Goal: Task Accomplishment & Management: Manage account settings

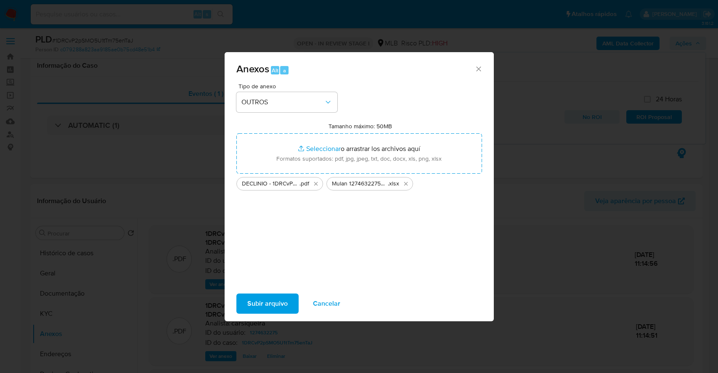
select select "10"
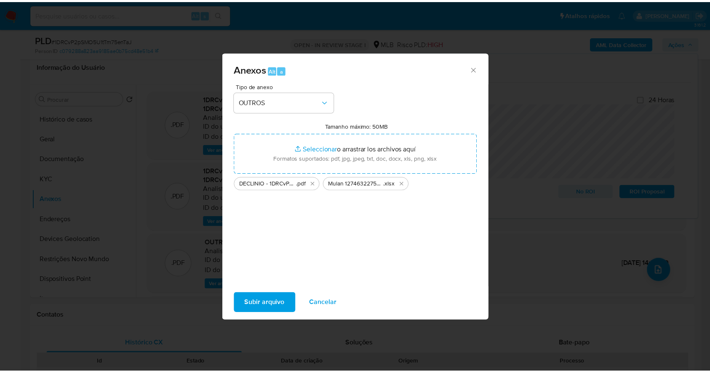
scroll to position [135, 0]
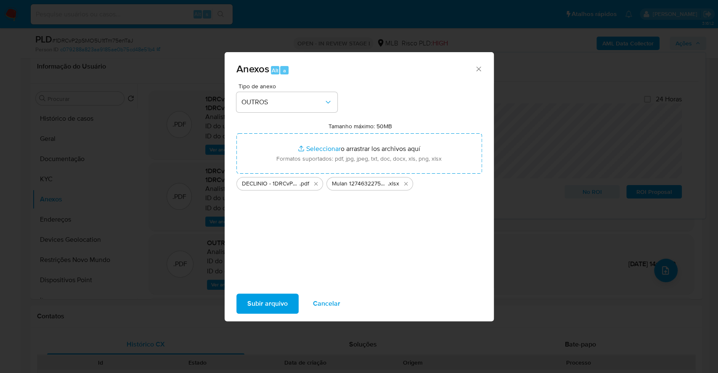
click at [274, 302] on span "Subir arquivo" at bounding box center [267, 304] width 40 height 19
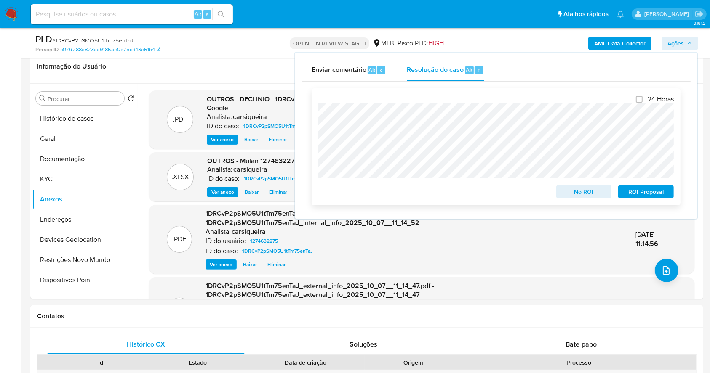
click at [574, 186] on div "No ROI" at bounding box center [584, 190] width 62 height 17
click at [580, 198] on span "No ROI" at bounding box center [584, 192] width 44 height 12
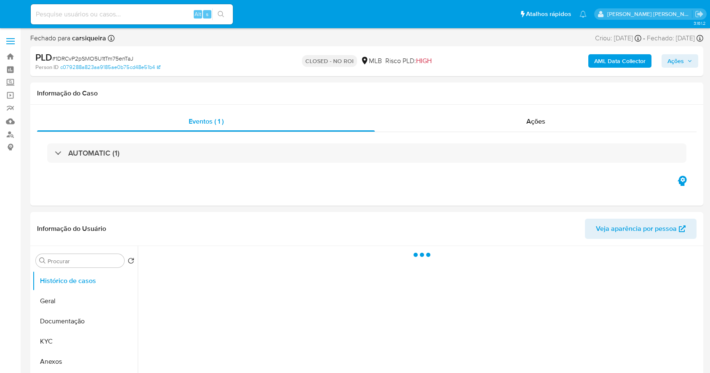
select select "10"
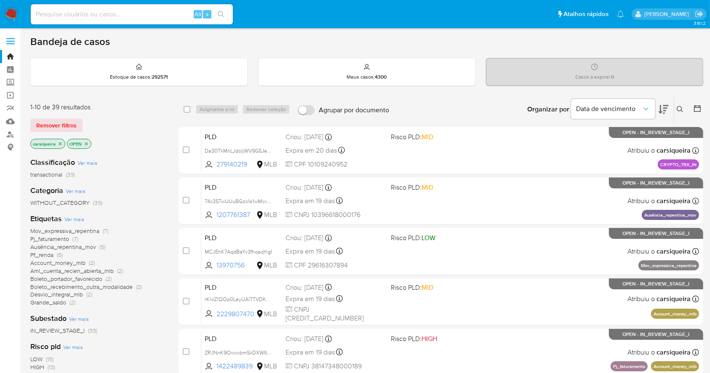
click at [11, 18] on img at bounding box center [11, 14] width 14 height 14
click at [151, 7] on div "Alt s" at bounding box center [132, 14] width 202 height 20
click at [155, 14] on input at bounding box center [132, 14] width 202 height 11
paste input "jdZf0KcUCz61A3rIWOeSTNN5"
type input "jdZf0KcUCz61A3rIWOeSTNN5"
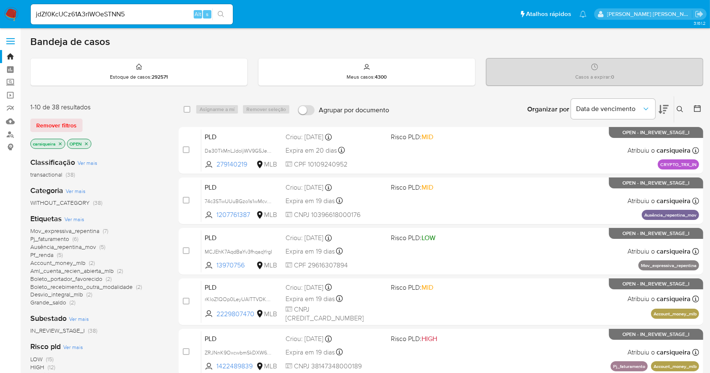
click at [223, 14] on icon "search-icon" at bounding box center [221, 14] width 7 height 7
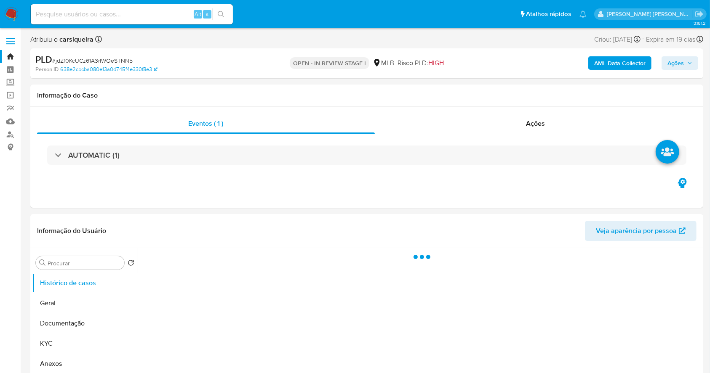
select select "10"
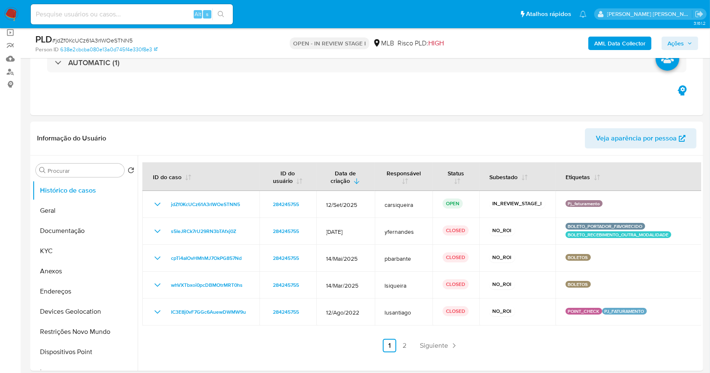
scroll to position [67, 0]
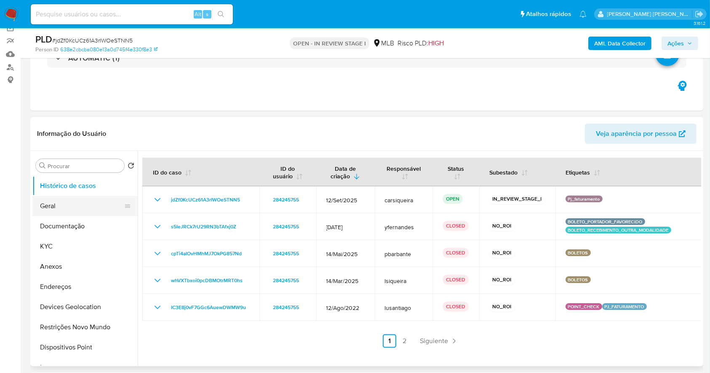
click at [48, 205] on button "Geral" at bounding box center [81, 206] width 98 height 20
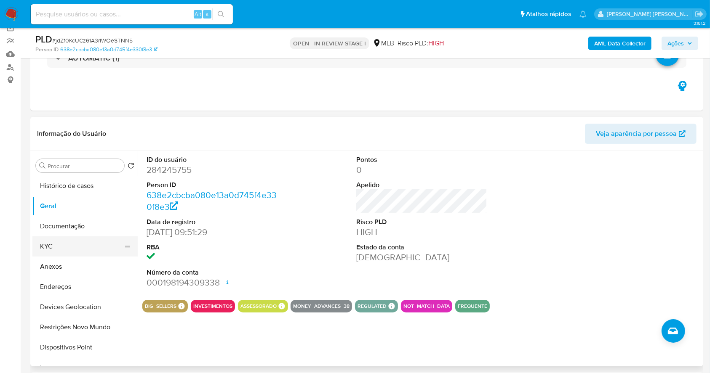
click at [78, 243] on button "KYC" at bounding box center [81, 247] width 98 height 20
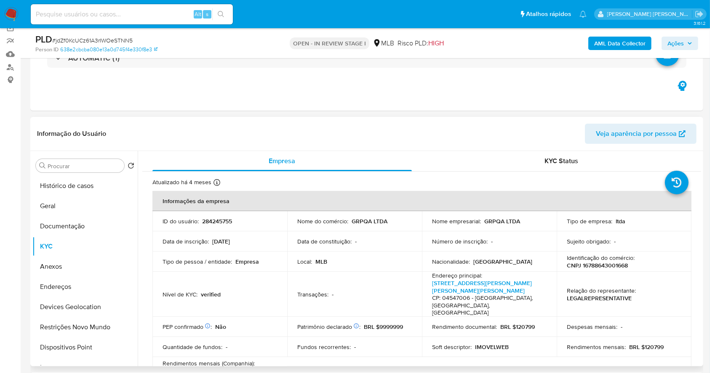
click at [214, 259] on p "Tipo de pessoa / entidade :" at bounding box center [196, 262] width 69 height 8
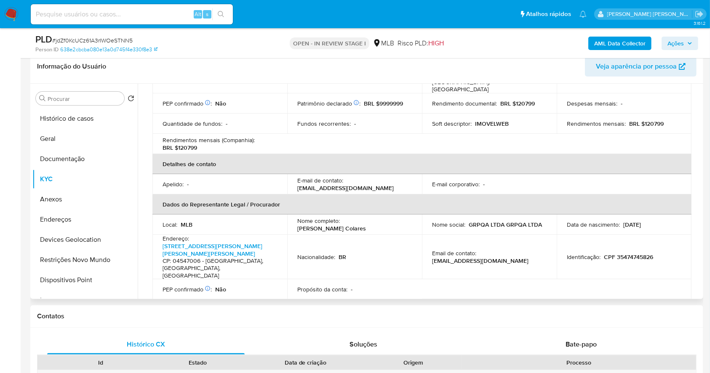
scroll to position [123, 0]
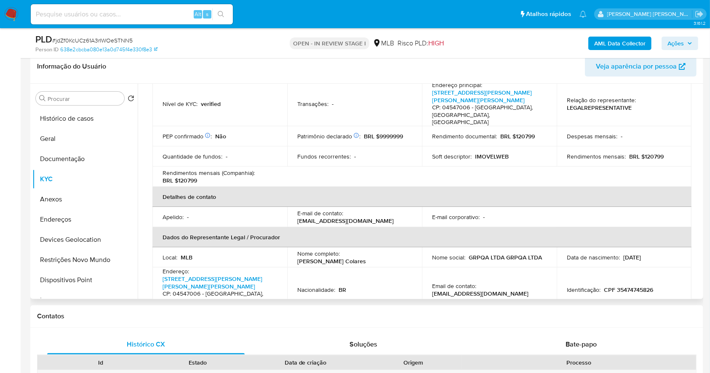
click at [506, 170] on table "Informações da empresa ID do usuário : 284245755 Nome do comércio : GRPQA LTDA …" at bounding box center [421, 166] width 539 height 332
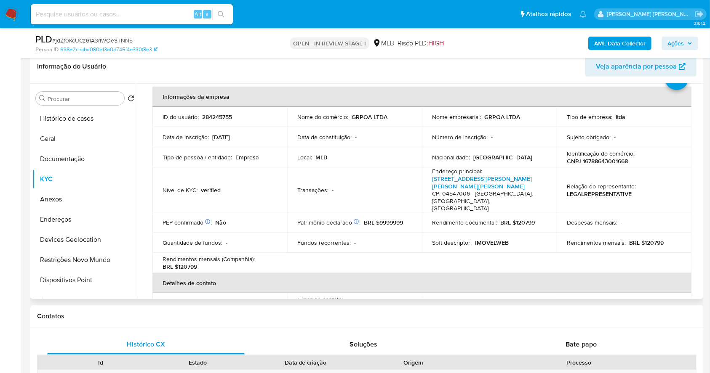
scroll to position [11, 0]
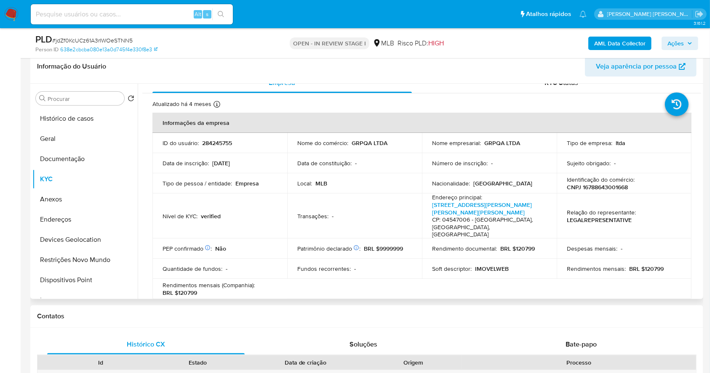
click at [609, 187] on p "CNPJ 16788643001668" at bounding box center [596, 187] width 61 height 8
copy p "16788643001668"
click at [85, 186] on button "KYC" at bounding box center [81, 179] width 98 height 20
click at [89, 195] on button "Anexos" at bounding box center [81, 199] width 98 height 20
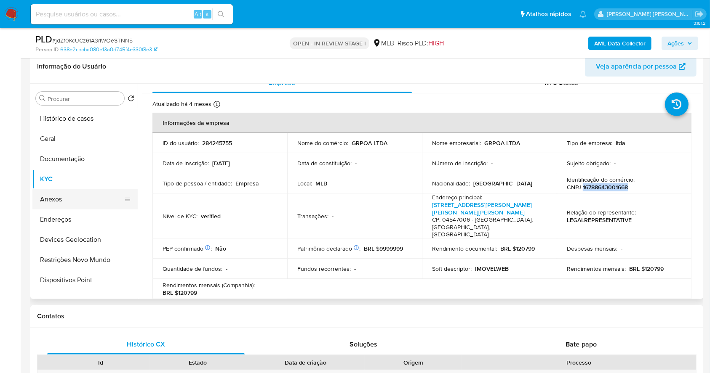
scroll to position [0, 0]
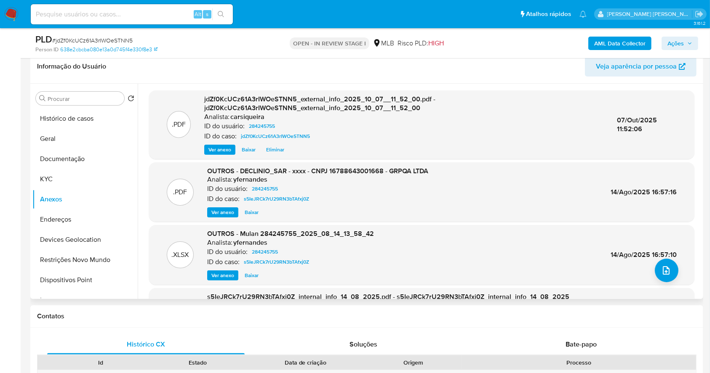
click at [222, 216] on span "Ver anexo" at bounding box center [222, 212] width 23 height 8
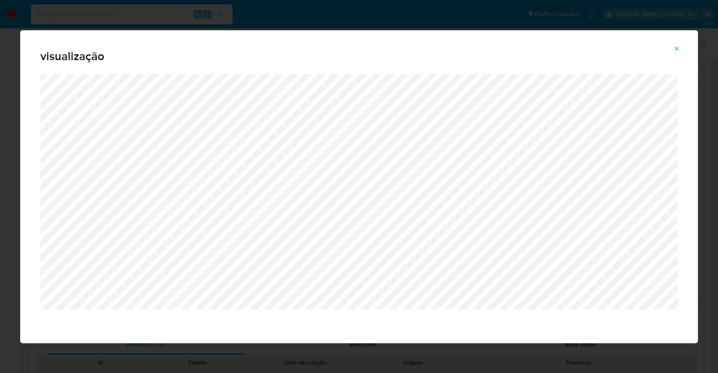
click at [676, 47] on icon "Attachment preview" at bounding box center [677, 48] width 7 height 7
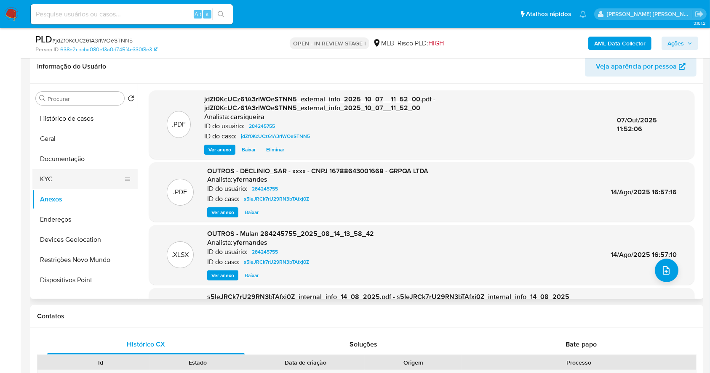
click at [40, 174] on button "KYC" at bounding box center [81, 179] width 98 height 20
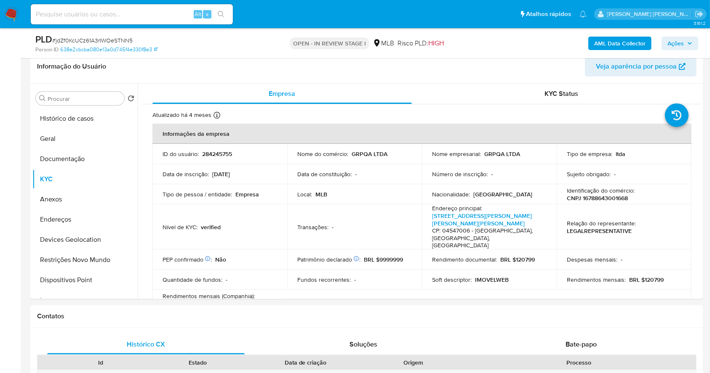
click at [415, 224] on td "Transações : -" at bounding box center [354, 227] width 135 height 45
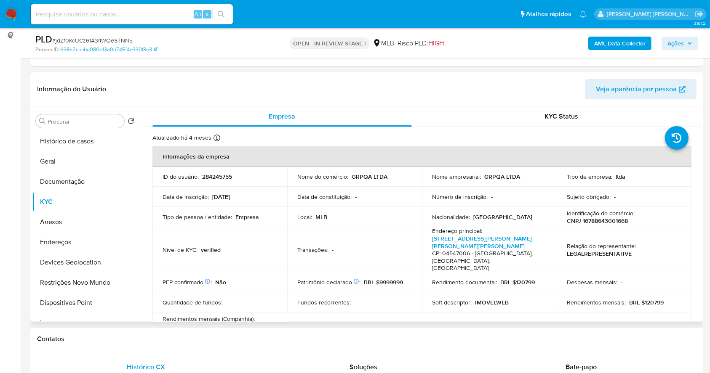
scroll to position [90, 0]
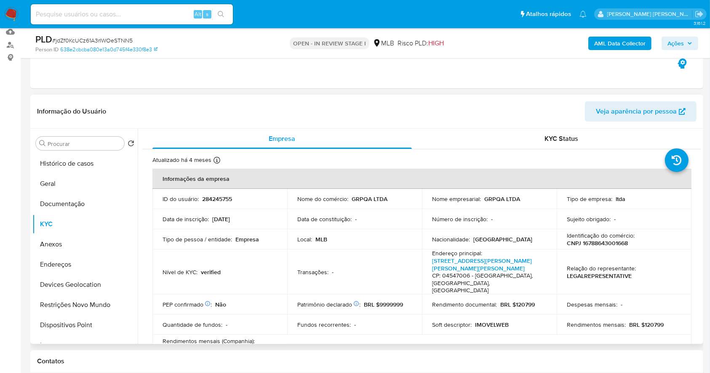
click at [606, 240] on p "CNPJ 16788643001668" at bounding box center [596, 243] width 61 height 8
copy p "16788643001668"
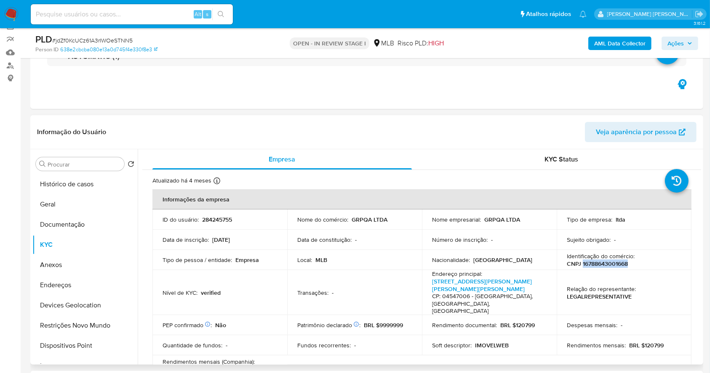
scroll to position [45, 0]
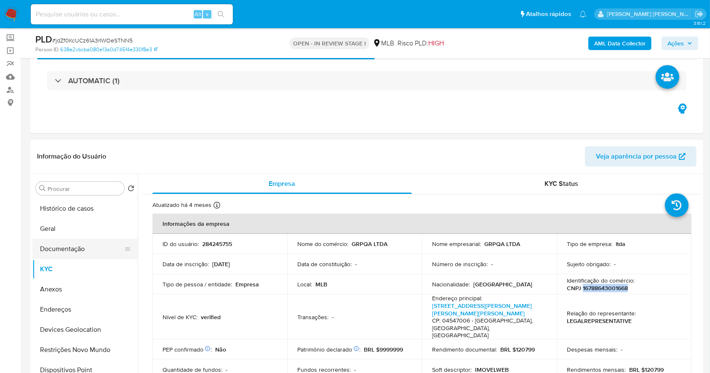
click at [78, 246] on button "Documentação" at bounding box center [81, 249] width 98 height 20
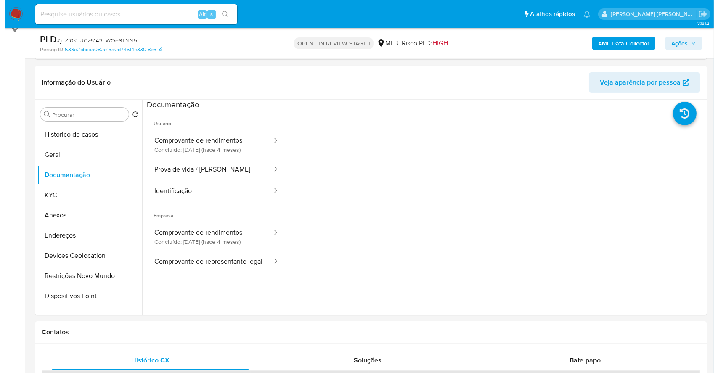
scroll to position [122, 0]
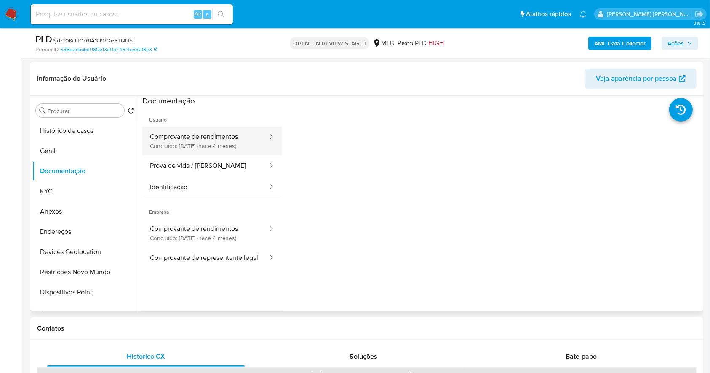
click at [231, 148] on button "Comprovante de rendimentos Concluído: 29/05/2025 (hace 4 meses)" at bounding box center [205, 141] width 126 height 29
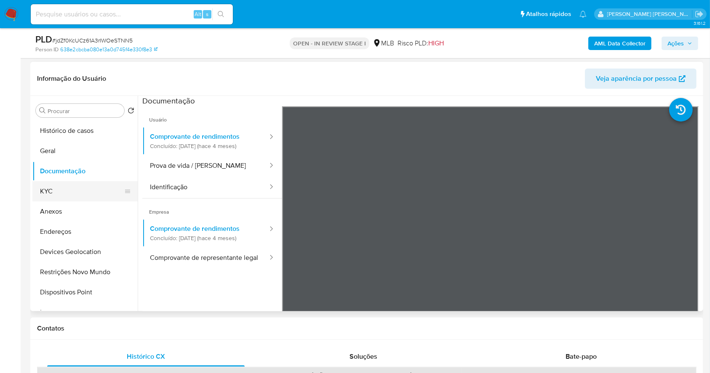
click at [81, 193] on button "KYC" at bounding box center [81, 191] width 98 height 20
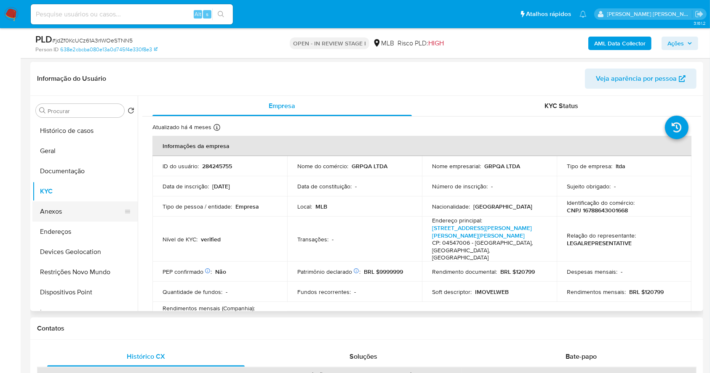
click at [82, 212] on button "Anexos" at bounding box center [81, 212] width 98 height 20
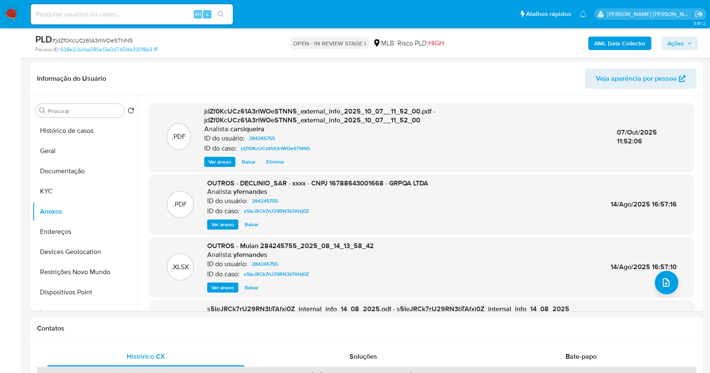
click at [678, 41] on span "Ações" at bounding box center [675, 43] width 16 height 13
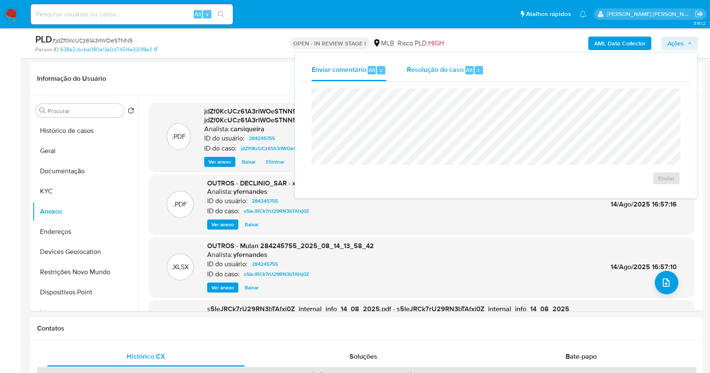
click at [439, 71] on span "Resolução do caso" at bounding box center [435, 70] width 57 height 10
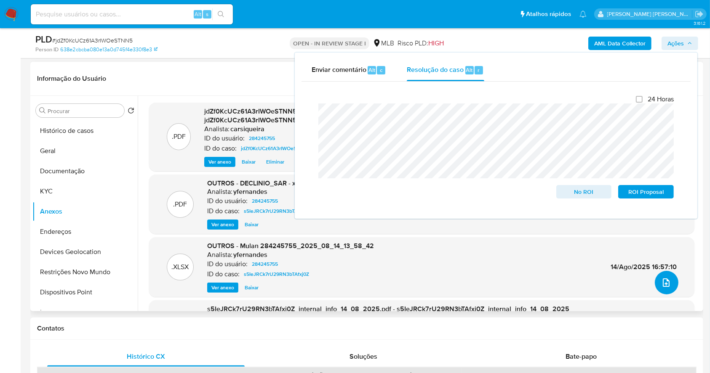
click at [662, 285] on icon "upload-file" at bounding box center [665, 283] width 7 height 8
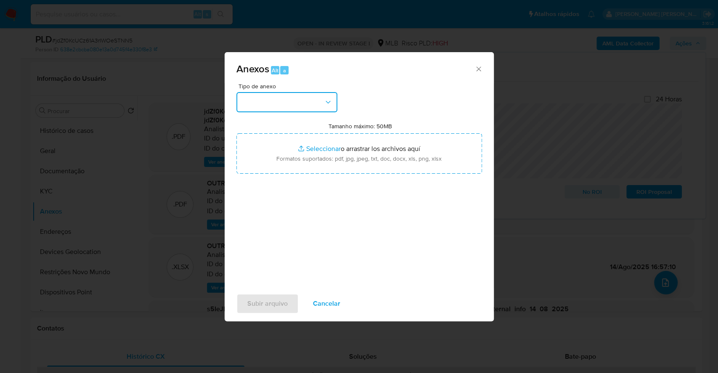
click at [309, 102] on button "button" at bounding box center [287, 102] width 101 height 20
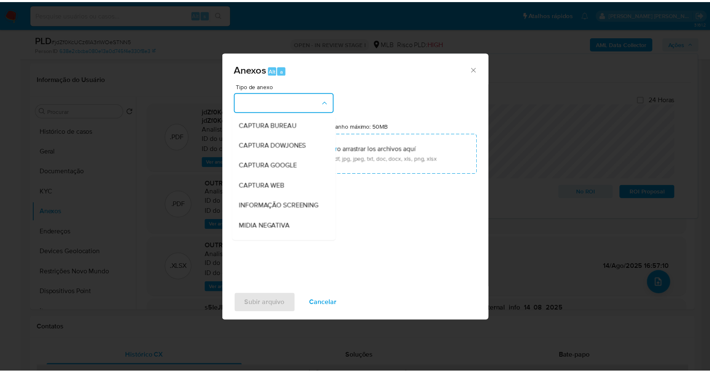
scroll to position [129, 0]
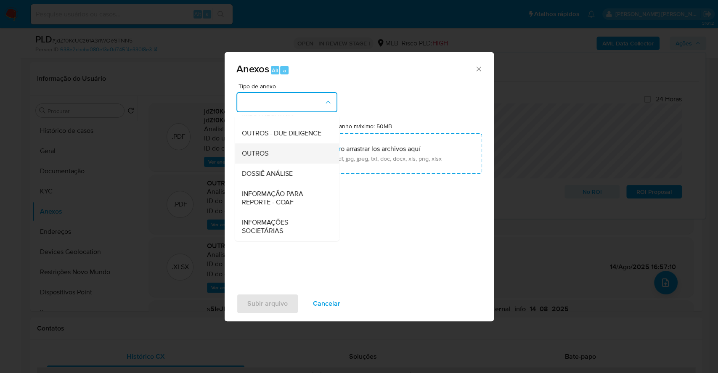
click at [292, 157] on div "OUTROS" at bounding box center [285, 154] width 86 height 20
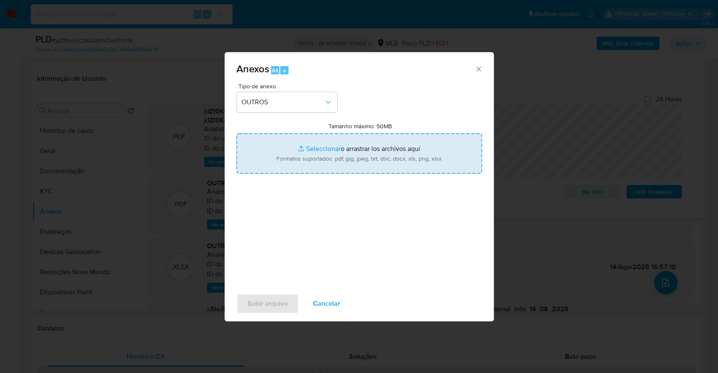
click at [314, 143] on input "Tamanho máximo: 50MB Seleccionar archivos" at bounding box center [360, 153] width 246 height 40
type input "C:\fakepath\DECLINIO - jdZf0KcUCz61A3rIWOeSTNN5 - CNPJ 16788643001668 - GRPQA L…"
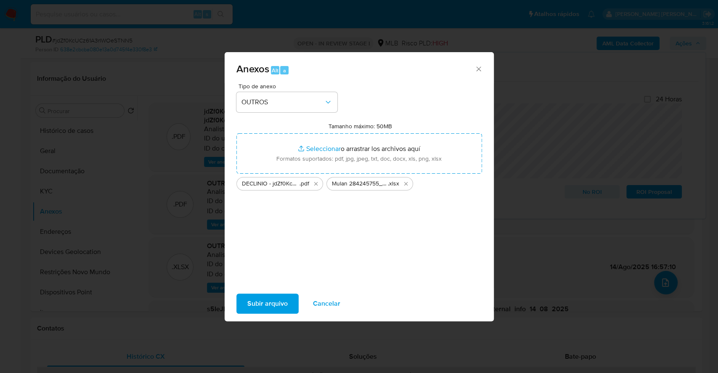
click at [260, 295] on span "Subir arquivo" at bounding box center [267, 304] width 40 height 19
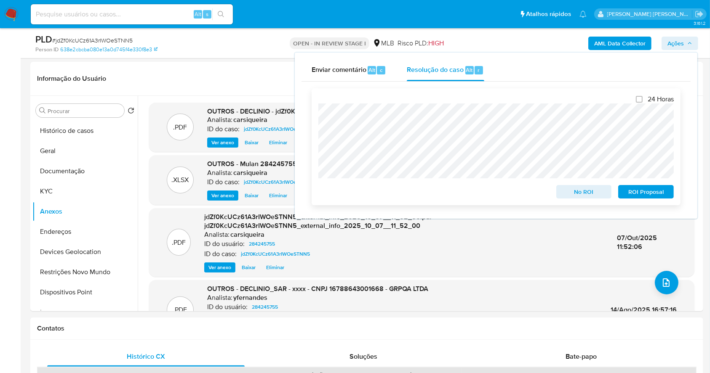
click at [586, 193] on span "No ROI" at bounding box center [584, 192] width 44 height 12
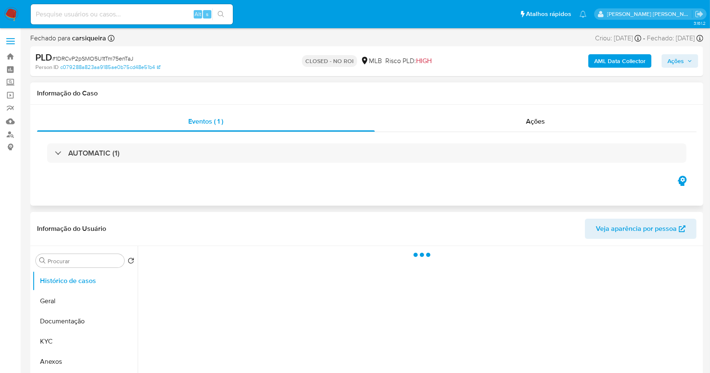
select select "10"
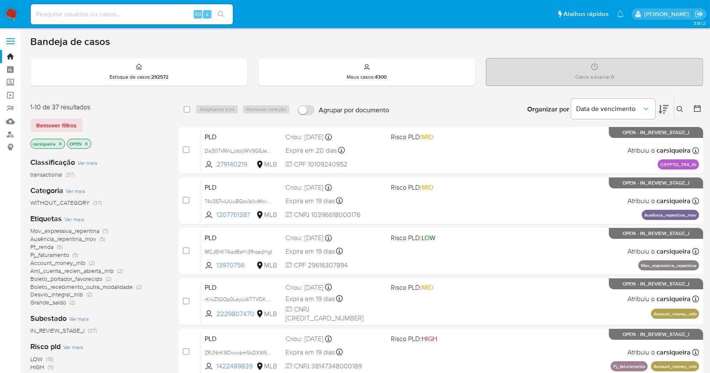
click at [335, 31] on main "3.161.2" at bounding box center [355, 347] width 710 height 695
click at [10, 5] on nav "Pausado Ver notificaciones Alt s Atalhos rápidos Presiona las siguientes teclas…" at bounding box center [355, 14] width 710 height 28
click at [322, 4] on ul "Pausado Ver notificaciones Alt s Atalhos rápidos Presiona las siguientes teclas…" at bounding box center [327, 13] width 601 height 21
click at [10, 6] on nav "Pausado Ver notificaciones Alt s Atalhos rápidos Presiona las siguientes teclas…" at bounding box center [355, 14] width 710 height 28
click at [13, 10] on img at bounding box center [11, 14] width 14 height 14
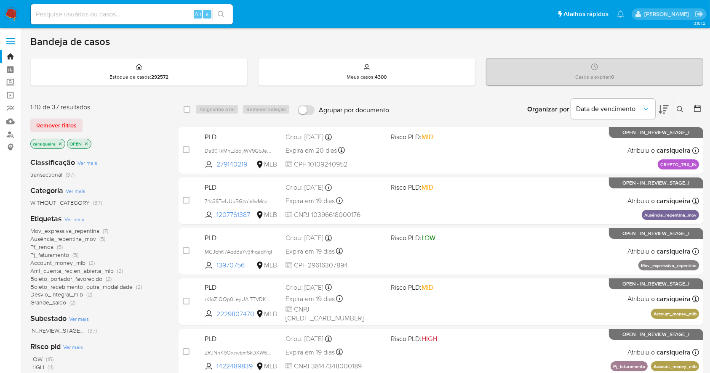
click at [11, 16] on img at bounding box center [11, 14] width 14 height 14
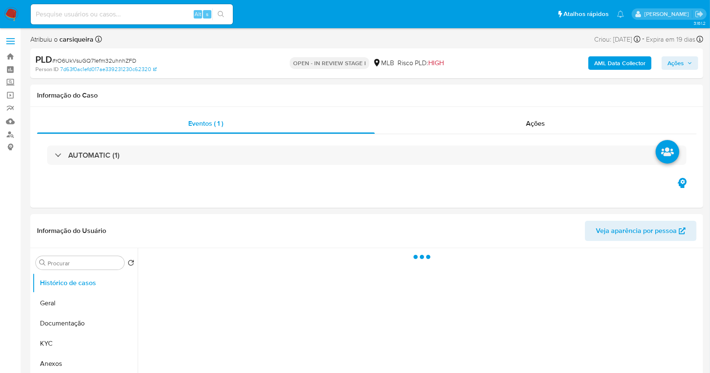
select select "10"
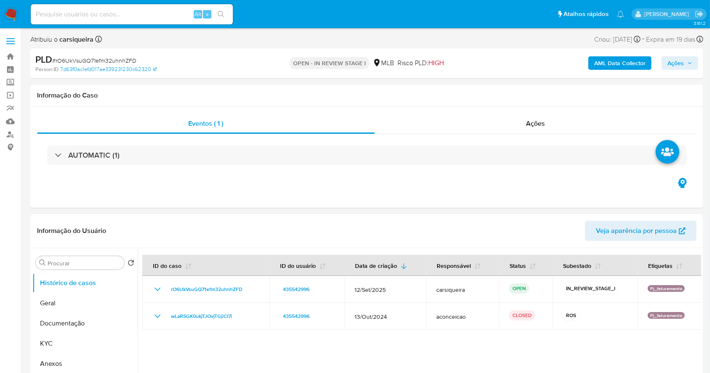
click at [670, 63] on span "Ações" at bounding box center [675, 62] width 16 height 13
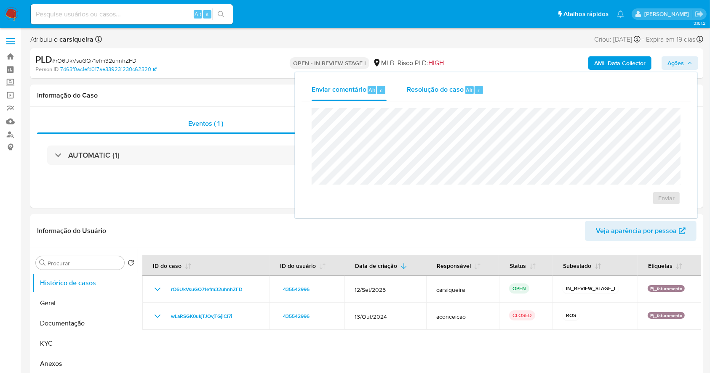
click at [452, 91] on span "Resolução do caso" at bounding box center [435, 90] width 57 height 10
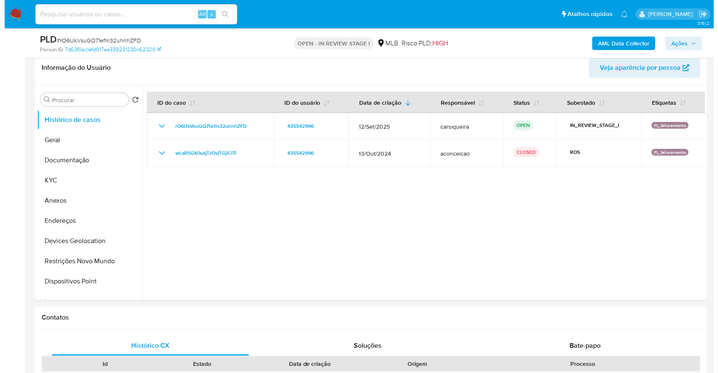
scroll to position [135, 0]
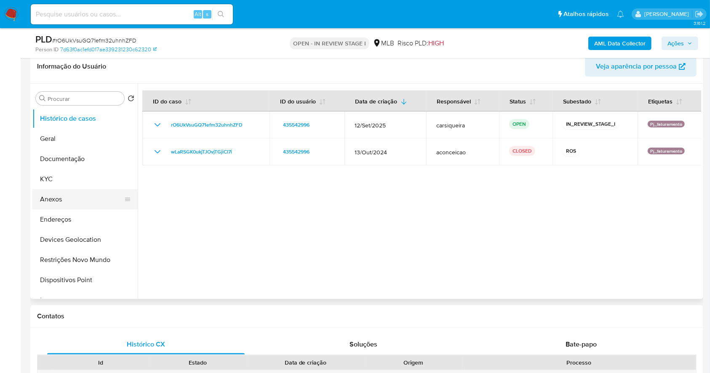
click at [64, 194] on button "Anexos" at bounding box center [81, 199] width 98 height 20
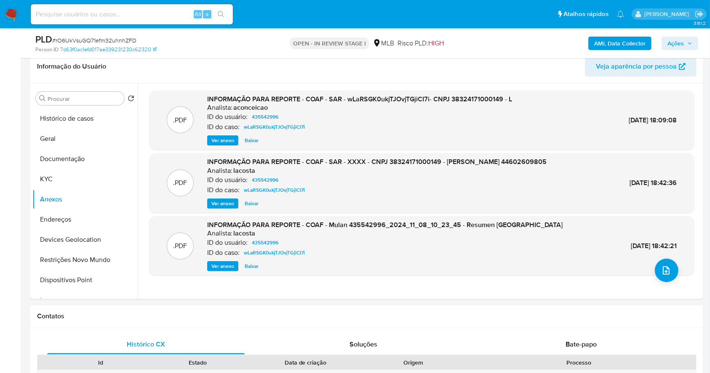
click at [624, 43] on b "AML Data Collector" at bounding box center [619, 43] width 51 height 13
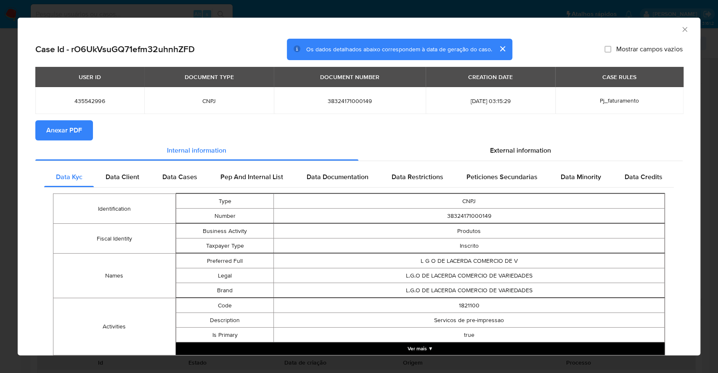
click at [72, 131] on span "Anexar PDF" at bounding box center [64, 130] width 36 height 19
click at [681, 27] on icon "Fechar a janela" at bounding box center [685, 29] width 8 height 8
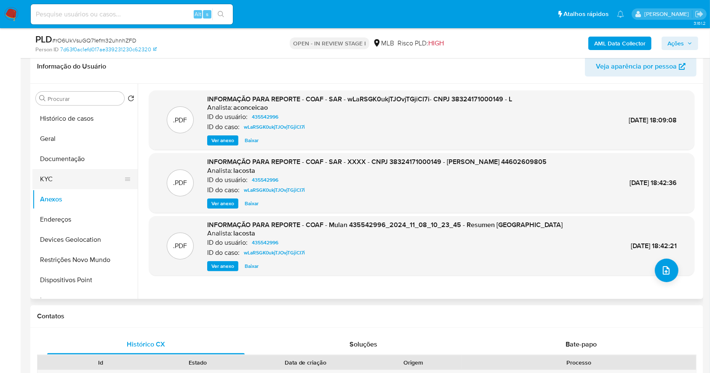
click at [73, 176] on button "KYC" at bounding box center [81, 179] width 98 height 20
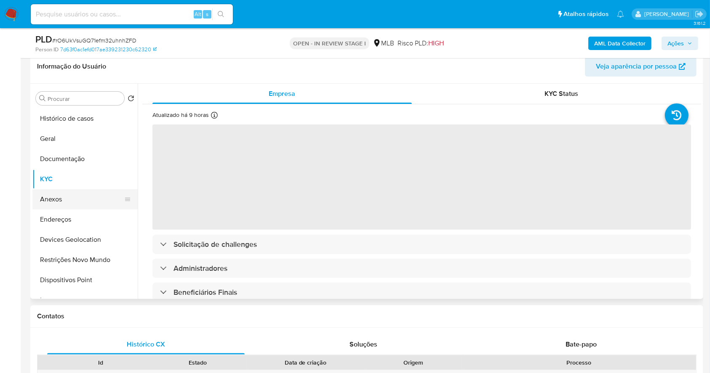
click at [77, 197] on button "Anexos" at bounding box center [81, 199] width 98 height 20
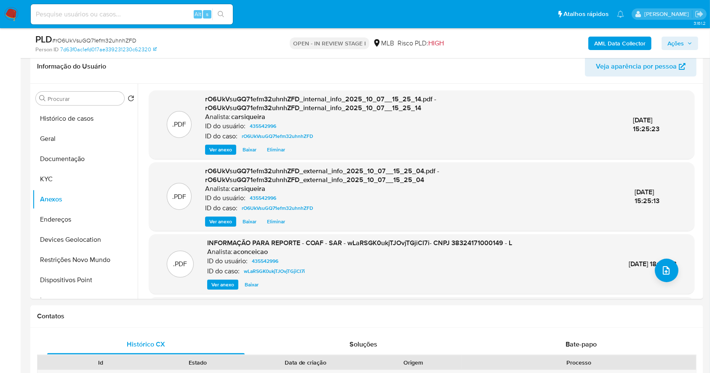
click at [687, 42] on icon "button" at bounding box center [689, 43] width 5 height 5
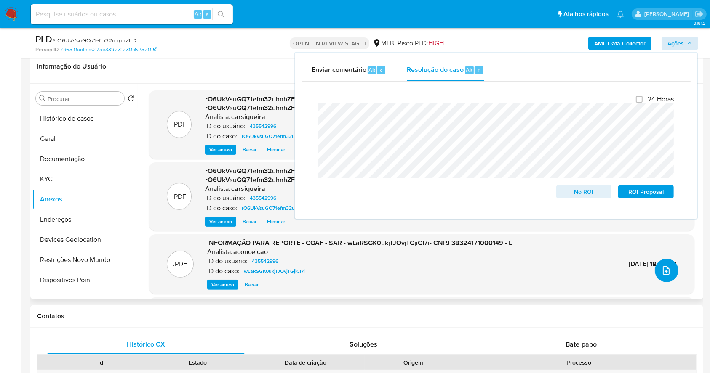
click at [662, 271] on icon "upload-file" at bounding box center [666, 271] width 10 height 10
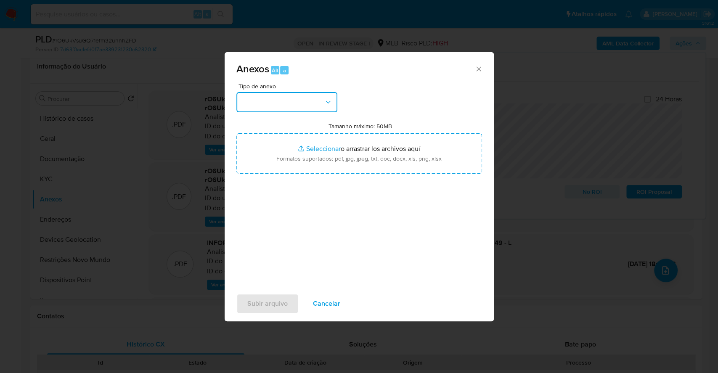
click at [296, 103] on button "button" at bounding box center [287, 102] width 101 height 20
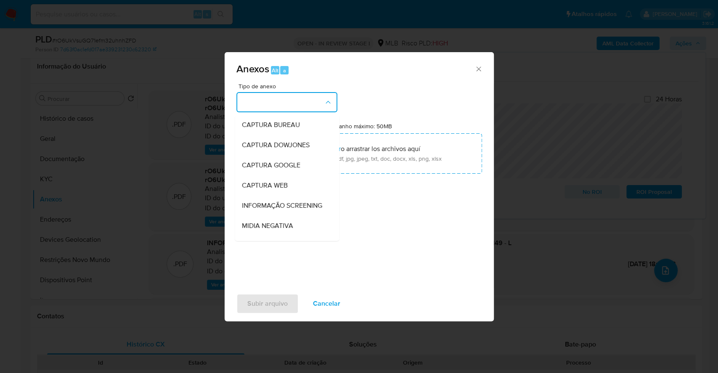
scroll to position [129, 0]
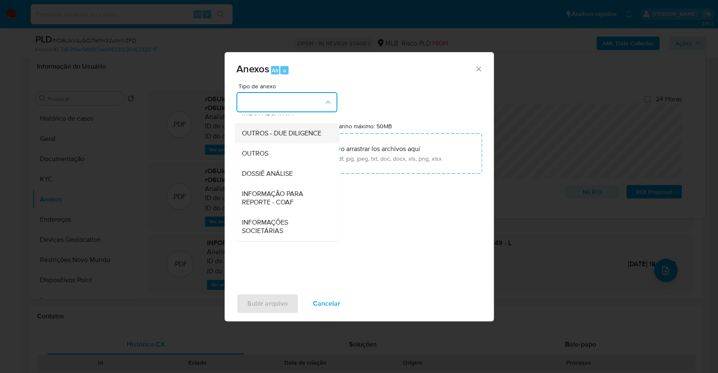
click at [260, 137] on span "OUTROS - DUE DILIGENCE" at bounding box center [282, 133] width 80 height 8
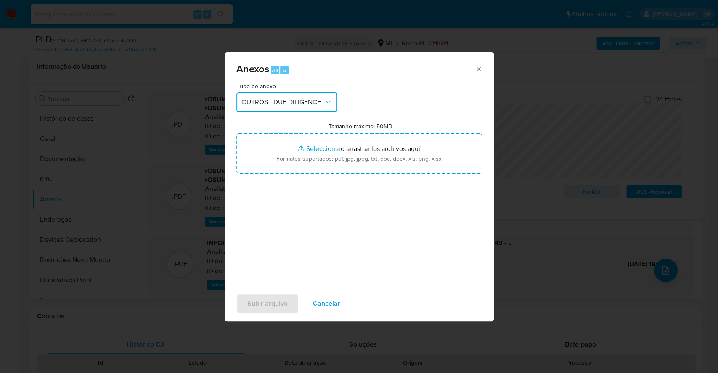
click at [292, 101] on span "OUTROS - DUE DILIGENCE" at bounding box center [283, 102] width 82 height 8
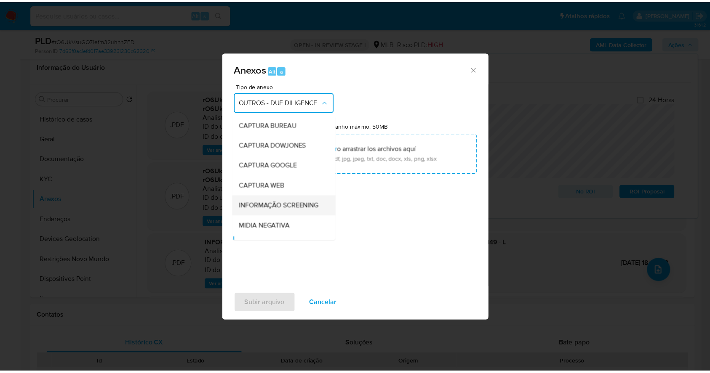
scroll to position [81, 0]
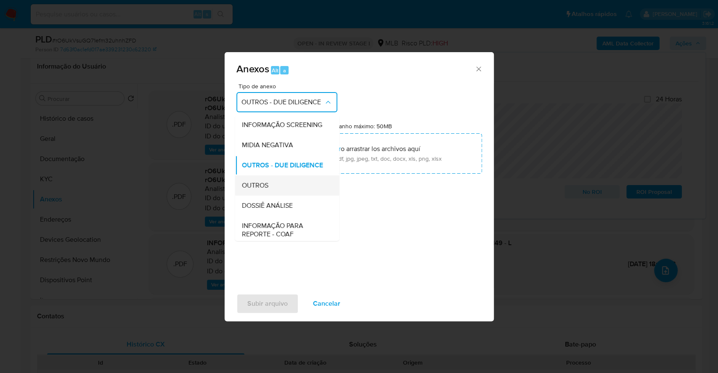
click at [290, 196] on div "OUTROS" at bounding box center [285, 185] width 86 height 20
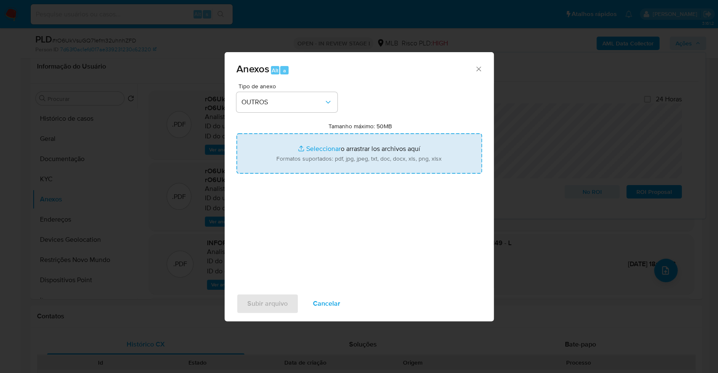
click at [311, 146] on input "Tamanho máximo: 50MB Seleccionar archivos" at bounding box center [360, 153] width 246 height 40
type input "C:\fakepath\2º SAR - XXXX - CNPJ 38324171000149 - L.G.O DE LACERDA COMERCIO DE …"
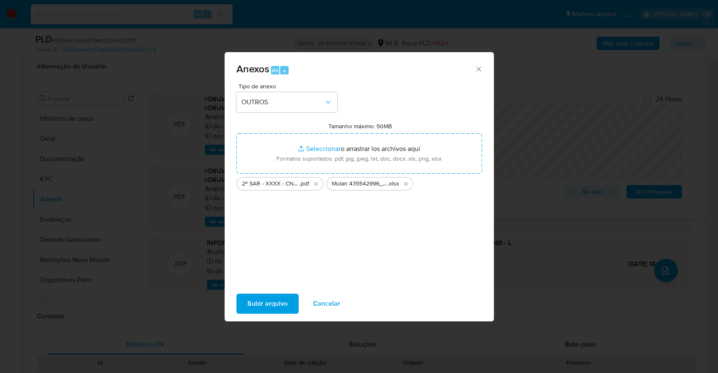
click at [282, 310] on span "Subir arquivo" at bounding box center [267, 304] width 40 height 19
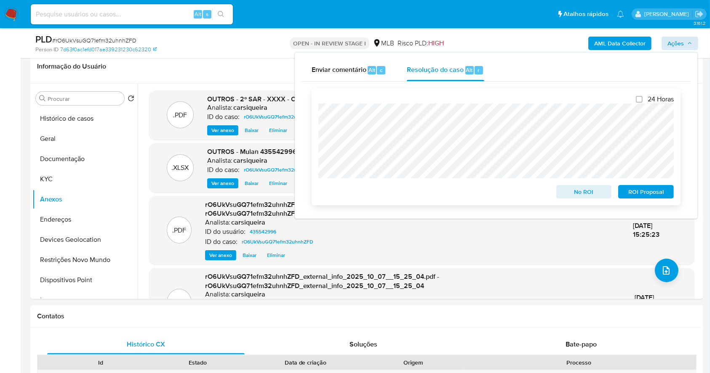
click at [643, 196] on span "ROI Proposal" at bounding box center [646, 192] width 44 height 12
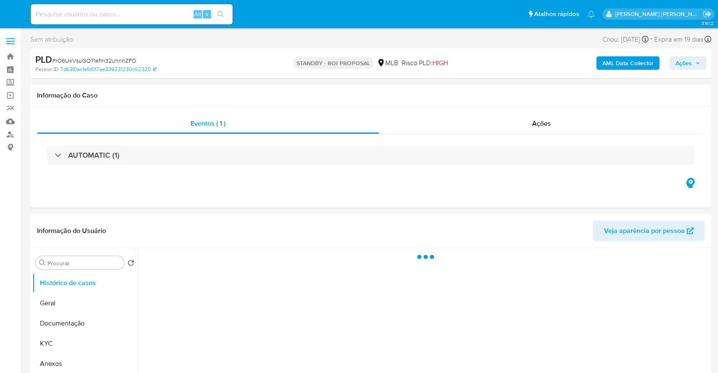
select select "10"
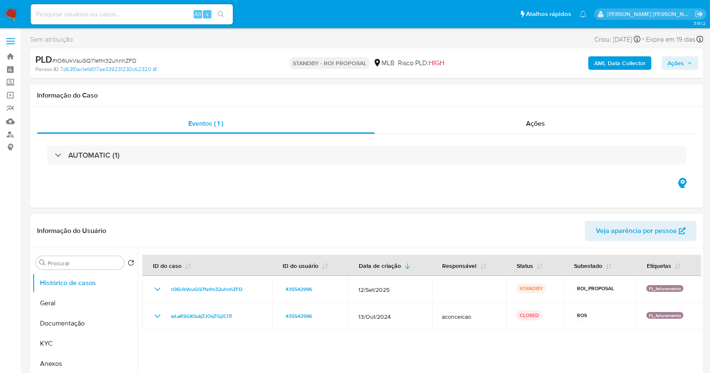
click at [104, 61] on span "# rO6UkVsuGQ71efm32uhnhZFD" at bounding box center [94, 60] width 84 height 8
copy span "rO6UkVsuGQ71efm32uhnhZFD"
click at [11, 20] on img at bounding box center [11, 14] width 14 height 14
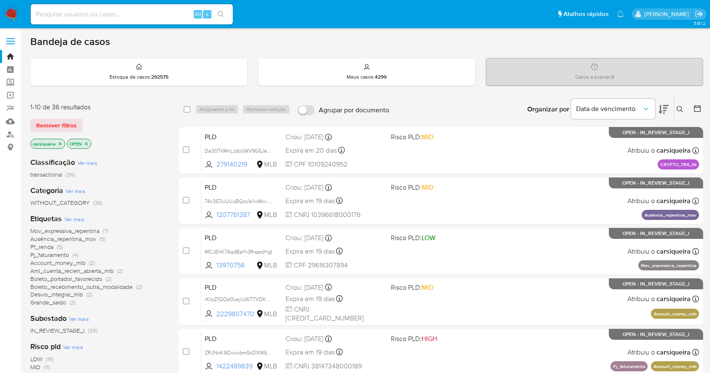
click at [15, 10] on img at bounding box center [11, 14] width 14 height 14
click at [85, 142] on icon "close-filter" at bounding box center [86, 143] width 3 height 3
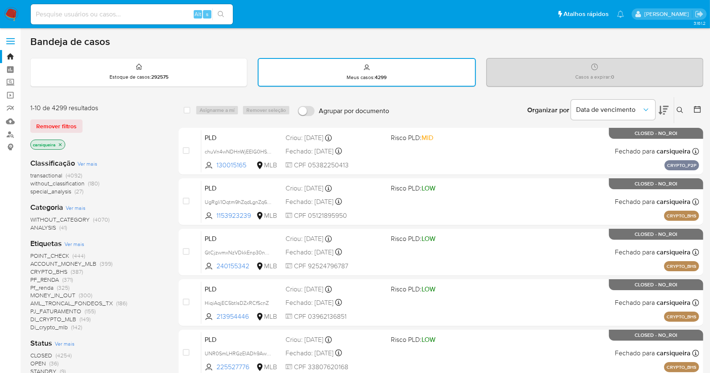
click at [0, 257] on aside "Bandeja Painel Screening Pesquisa em Listas Watchlist Ferramentas Operações em …" at bounding box center [10, 348] width 21 height 696
click at [120, 346] on div "Status Ver mais CLOSED (4254) OPEN (36) STANDBY (9)" at bounding box center [97, 356] width 135 height 37
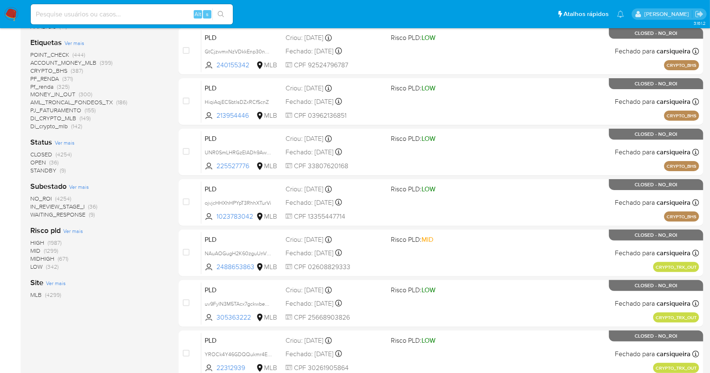
scroll to position [202, 0]
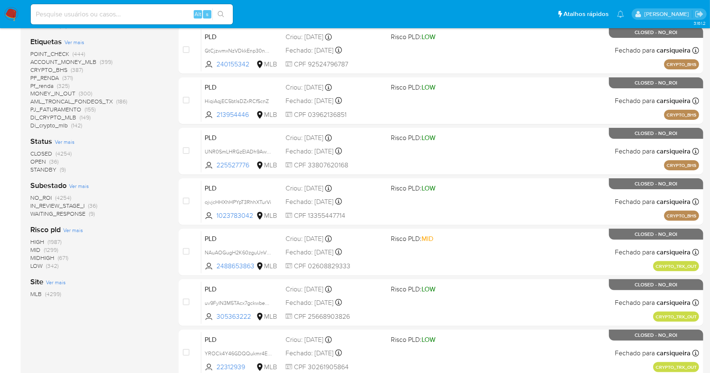
click at [85, 210] on span "WAITING_RESPONSE (9)" at bounding box center [62, 214] width 64 height 8
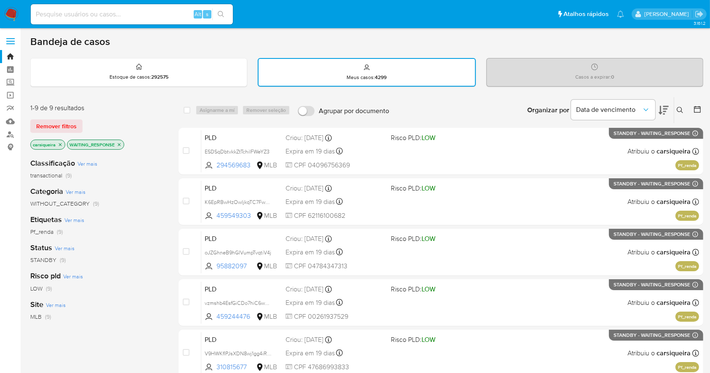
click at [360, 53] on div "Bandeja de casos Estoque de casos : 292575 Meus casos : 4299 Casos a expirar : …" at bounding box center [366, 322] width 673 height 574
click at [9, 20] on img at bounding box center [11, 14] width 14 height 14
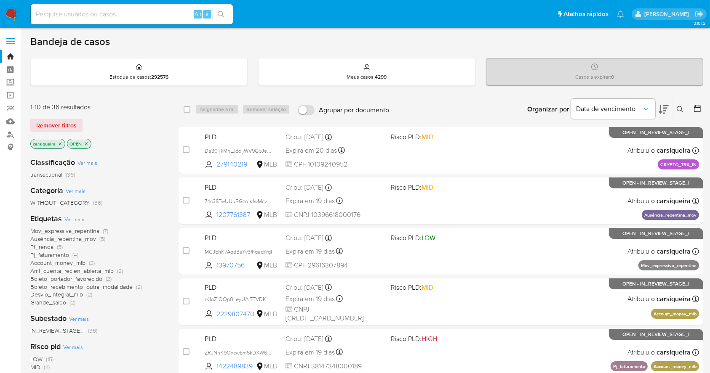
click at [287, 29] on main "3.161.2" at bounding box center [355, 347] width 710 height 695
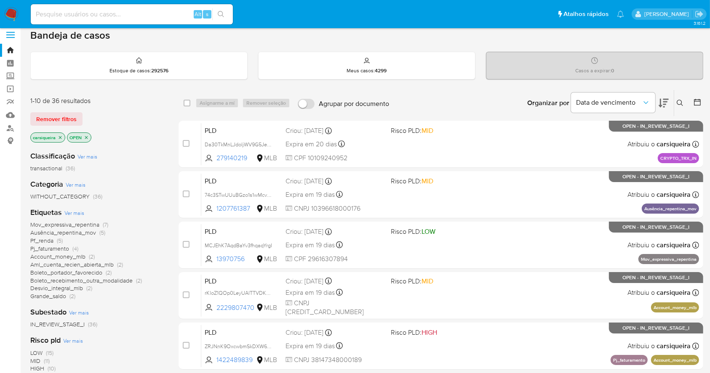
scroll to position [5, 0]
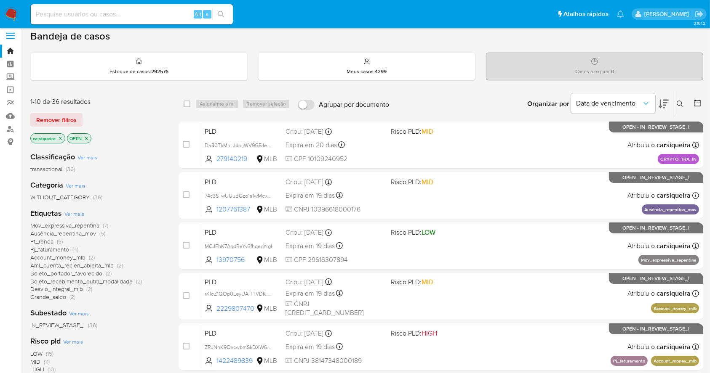
click at [62, 140] on icon "close-filter" at bounding box center [60, 138] width 5 height 5
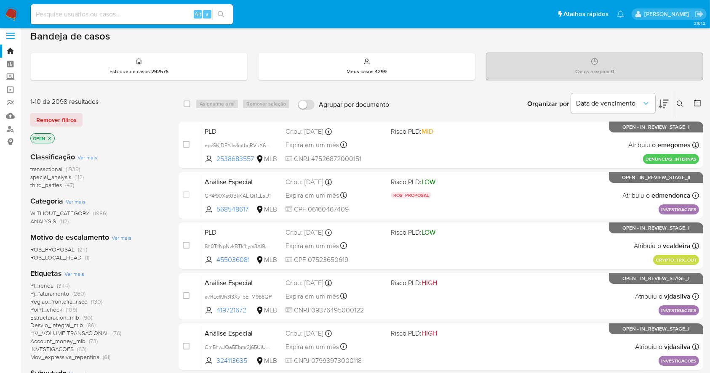
click at [150, 348] on div "Pf_renda (344) Pj_faturamento (260) Regiao_fronteira_risco (130) Point_check (1…" at bounding box center [97, 322] width 135 height 80
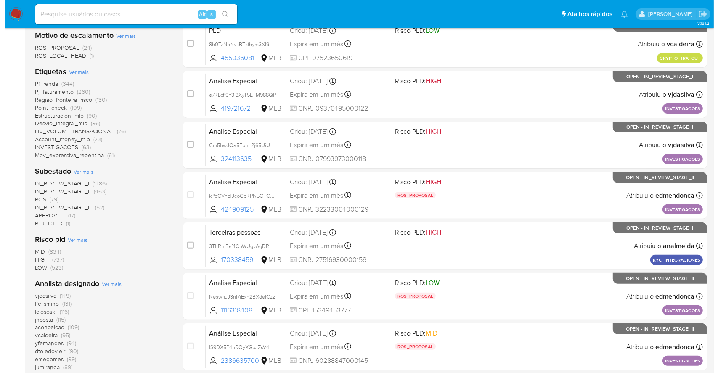
scroll to position [230, 0]
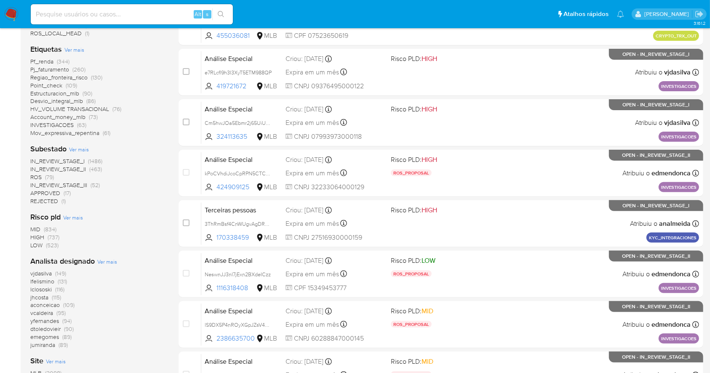
click at [106, 261] on span "Ver mais" at bounding box center [107, 262] width 20 height 8
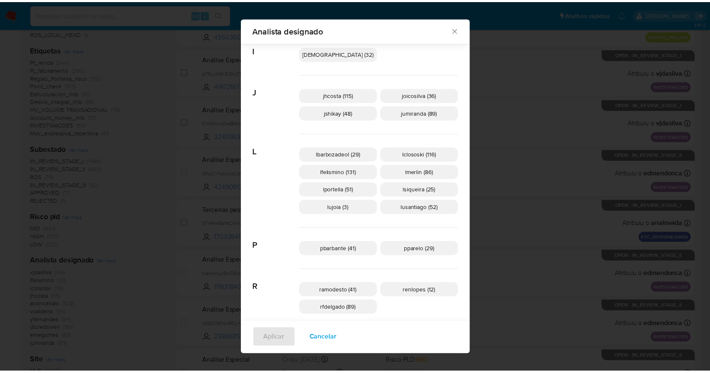
scroll to position [0, 0]
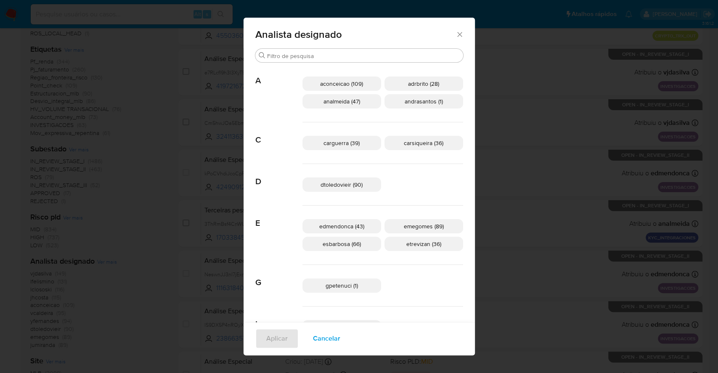
click at [456, 33] on icon "Fechar" at bounding box center [460, 34] width 8 height 8
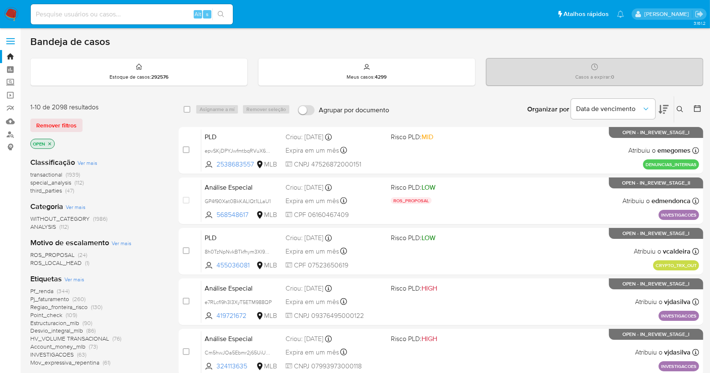
click at [13, 12] on img at bounding box center [11, 14] width 14 height 14
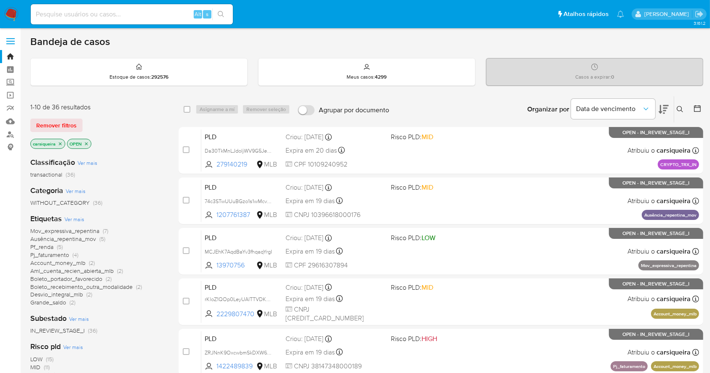
click at [11, 11] on img at bounding box center [11, 14] width 14 height 14
click at [7, 15] on img at bounding box center [11, 14] width 14 height 14
click at [14, 11] on img at bounding box center [11, 14] width 14 height 14
click at [88, 142] on icon "close-filter" at bounding box center [86, 143] width 5 height 5
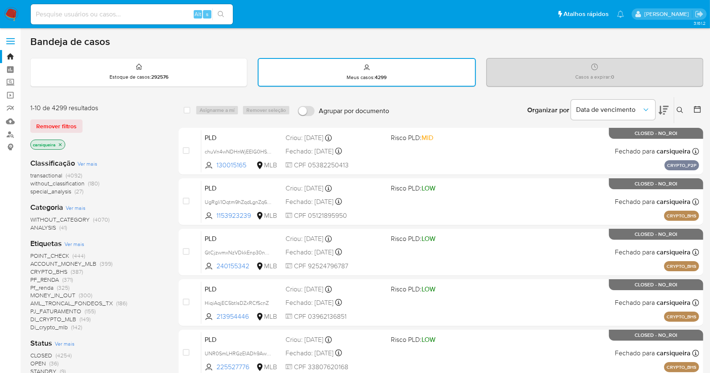
click at [694, 110] on icon at bounding box center [697, 109] width 8 height 8
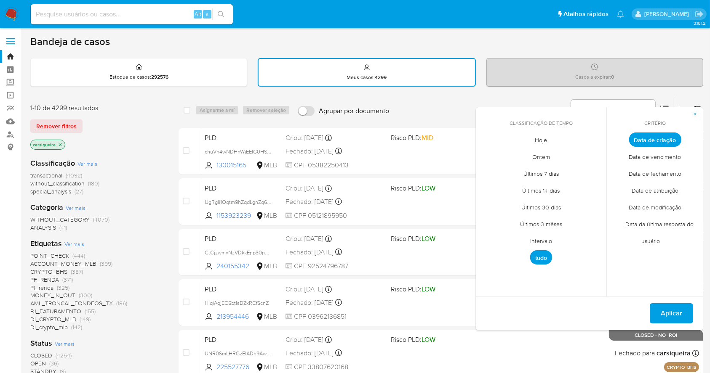
click at [673, 173] on span "Data de fechamento" at bounding box center [655, 173] width 70 height 17
click at [540, 141] on span "Hoje" at bounding box center [541, 140] width 30 height 17
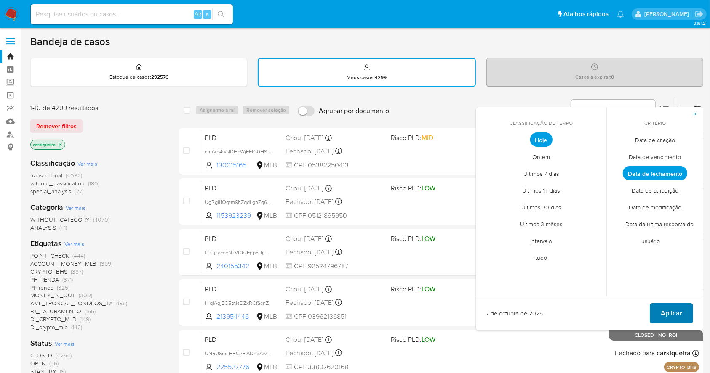
click at [677, 318] on span "Aplicar" at bounding box center [670, 313] width 21 height 19
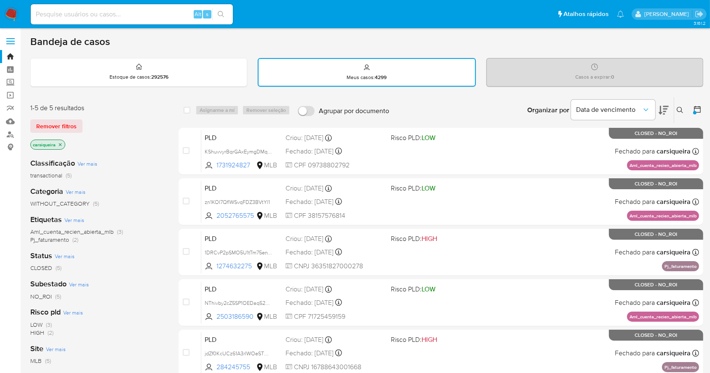
click at [146, 312] on div "Risco pld Ver mais LOW (3) HIGH (2)" at bounding box center [97, 321] width 135 height 29
click at [17, 17] on img at bounding box center [11, 14] width 14 height 14
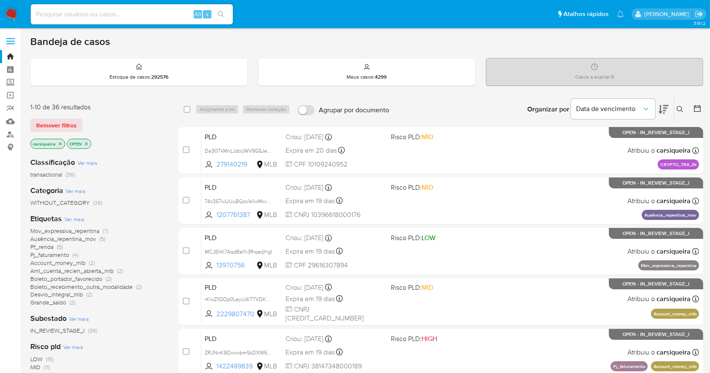
click at [20, 12] on nav "Pausado Ver notificaciones Alt s Atalhos rápidos Presiona las siguientes teclas…" at bounding box center [355, 14] width 710 height 28
click at [10, 17] on img at bounding box center [11, 14] width 14 height 14
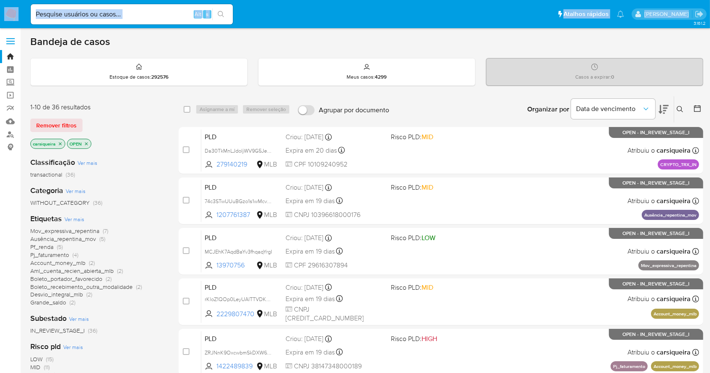
drag, startPoint x: 16, startPoint y: 30, endPoint x: 13, endPoint y: 27, distance: 4.8
click at [13, 27] on div "Pausado Ver notificaciones Alt s Atalhos rápidos Presiona las siguientes teclas…" at bounding box center [355, 347] width 710 height 695
click at [13, 27] on nav "Pausado Ver notificaciones Alt s Atalhos rápidos Presiona las siguientes teclas…" at bounding box center [355, 14] width 710 height 28
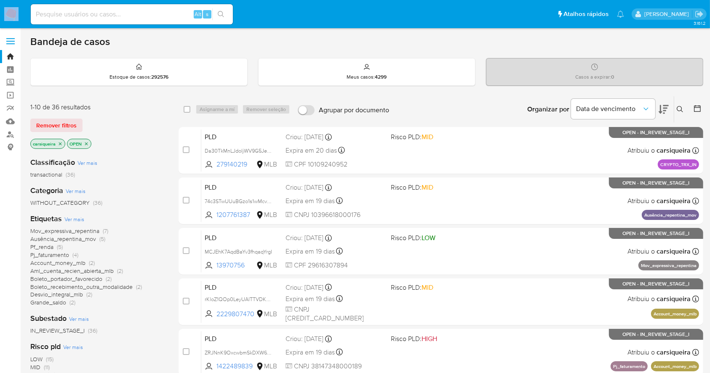
click at [13, 27] on nav "Pausado Ver notificaciones Alt s Atalhos rápidos Presiona las siguientes teclas…" at bounding box center [355, 14] width 710 height 28
click at [24, 53] on main "3.161.2" at bounding box center [355, 347] width 710 height 695
drag, startPoint x: 24, startPoint y: 53, endPoint x: 5, endPoint y: 15, distance: 43.1
click at [5, 15] on div "Pausado Ver notificaciones Alt s Atalhos rápidos Presiona las siguientes teclas…" at bounding box center [355, 347] width 710 height 695
click at [5, 15] on img at bounding box center [11, 14] width 14 height 14
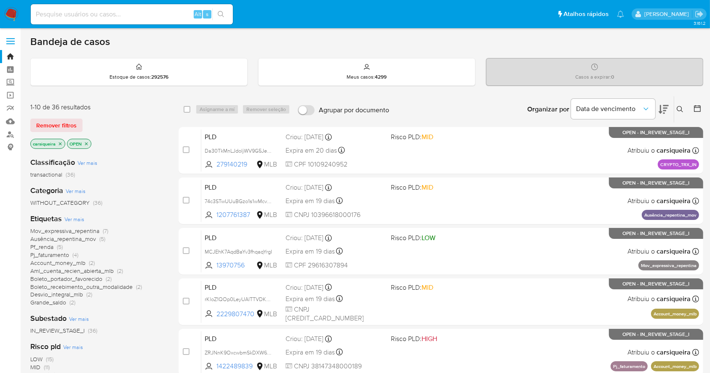
click at [5, 15] on img at bounding box center [11, 14] width 14 height 14
click at [168, 213] on div "1-10 de 36 resultados Remover filtros carsiqueira OPEN Classificação Ver mais t…" at bounding box center [366, 377] width 673 height 563
click at [131, 360] on div "LOW (15) MID (11) HIGH (10)" at bounding box center [97, 368] width 135 height 24
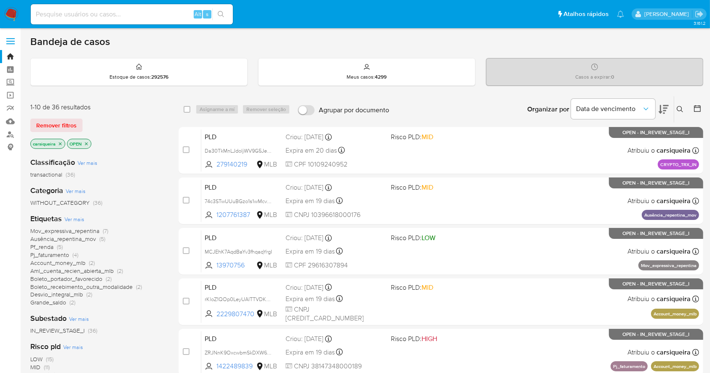
click at [14, 7] on img at bounding box center [11, 14] width 14 height 14
click at [10, 18] on img at bounding box center [11, 14] width 14 height 14
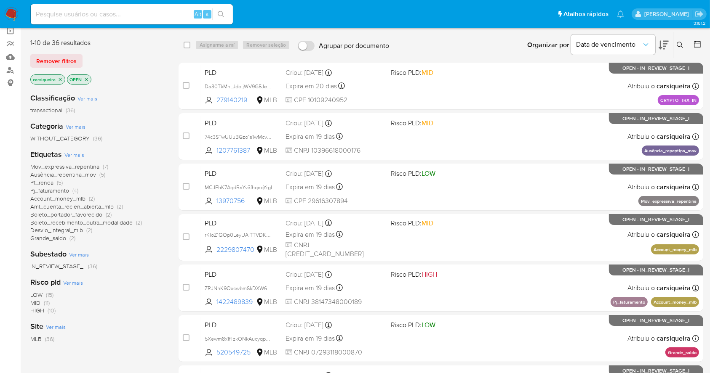
scroll to position [65, 0]
